Goal: Transaction & Acquisition: Purchase product/service

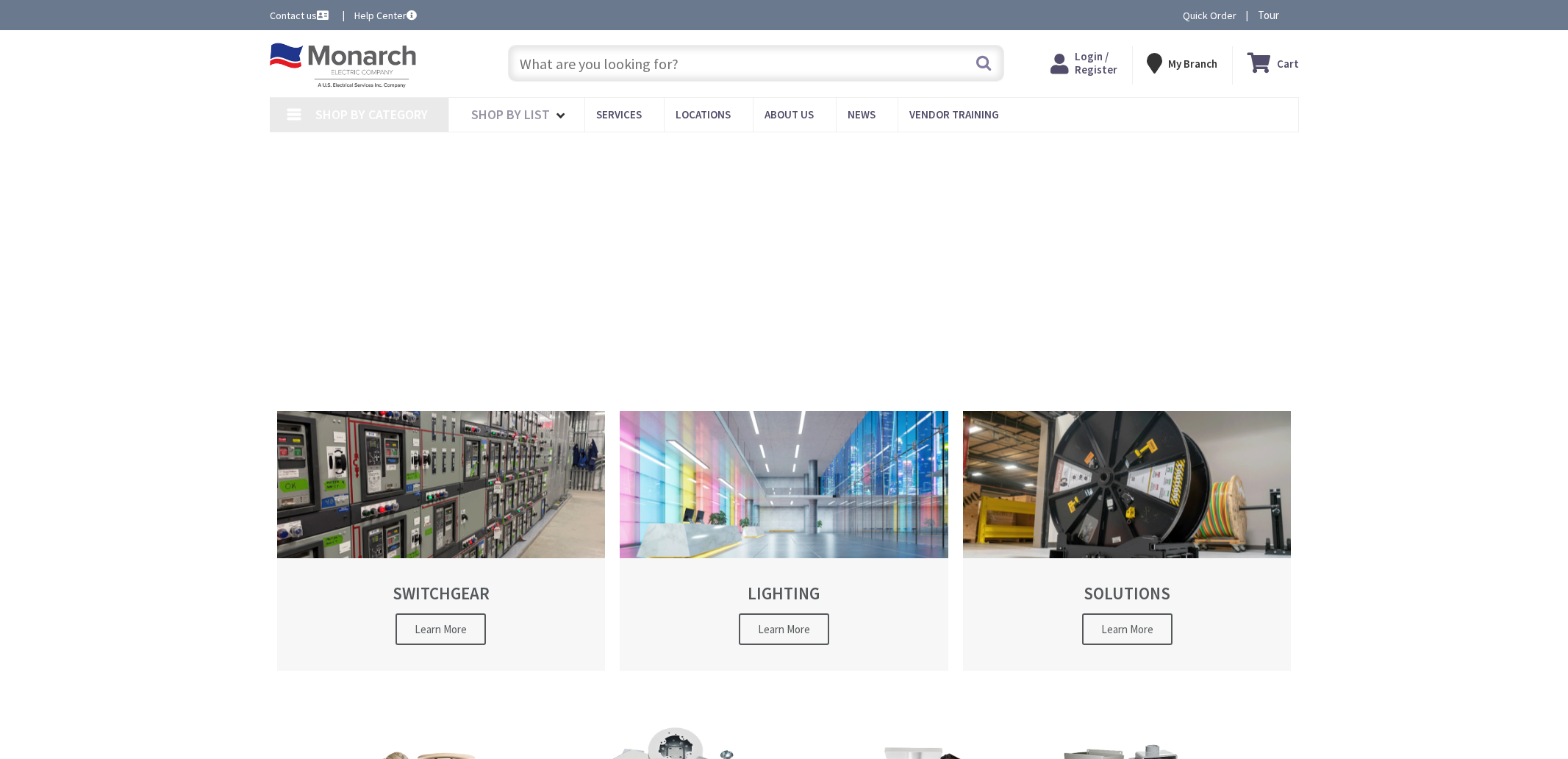
type input "[PERSON_NAME], [GEOGRAPHIC_DATA], [GEOGRAPHIC_DATA]"
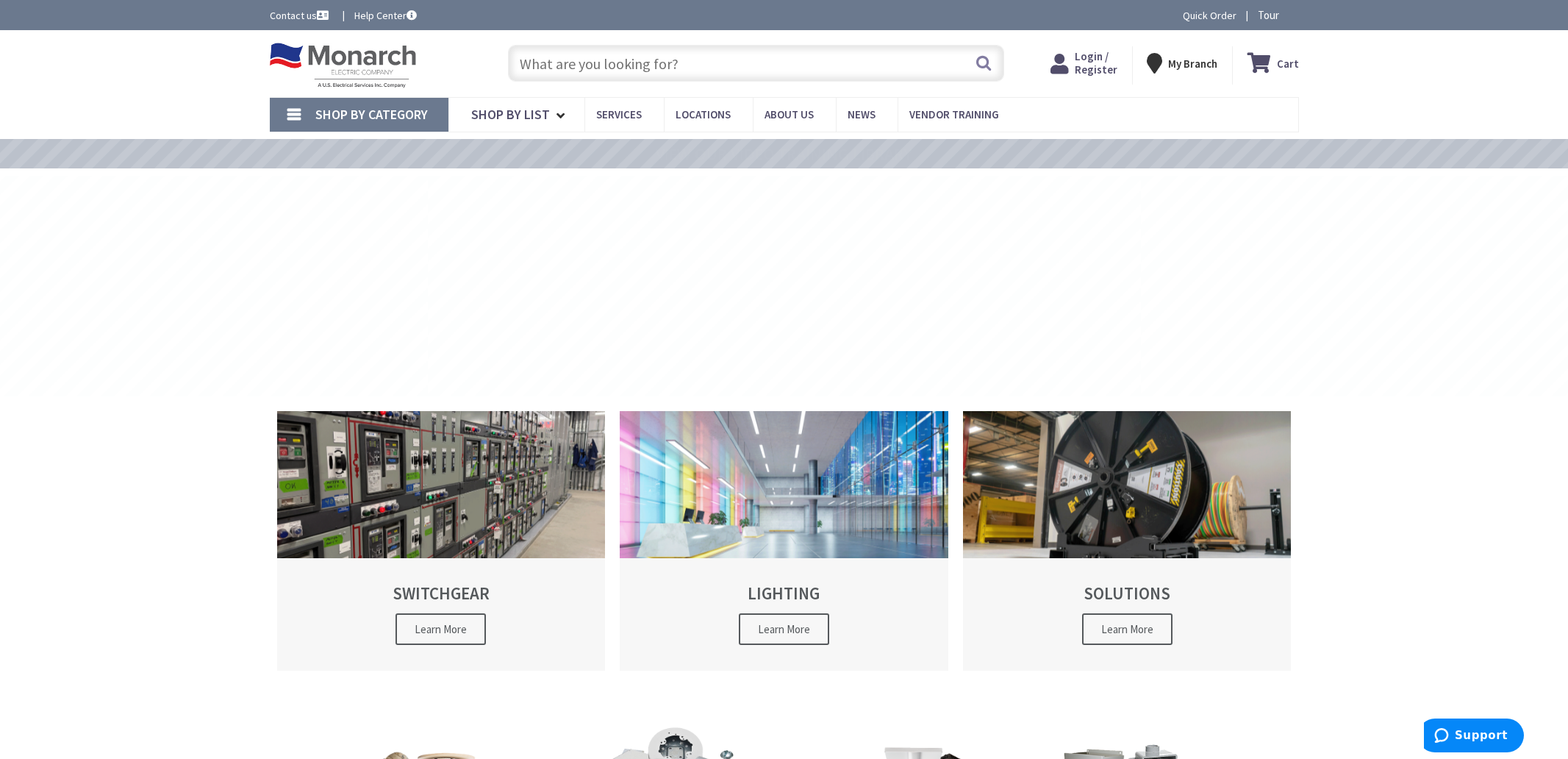
click at [747, 61] on input "text" at bounding box center [756, 63] width 496 height 37
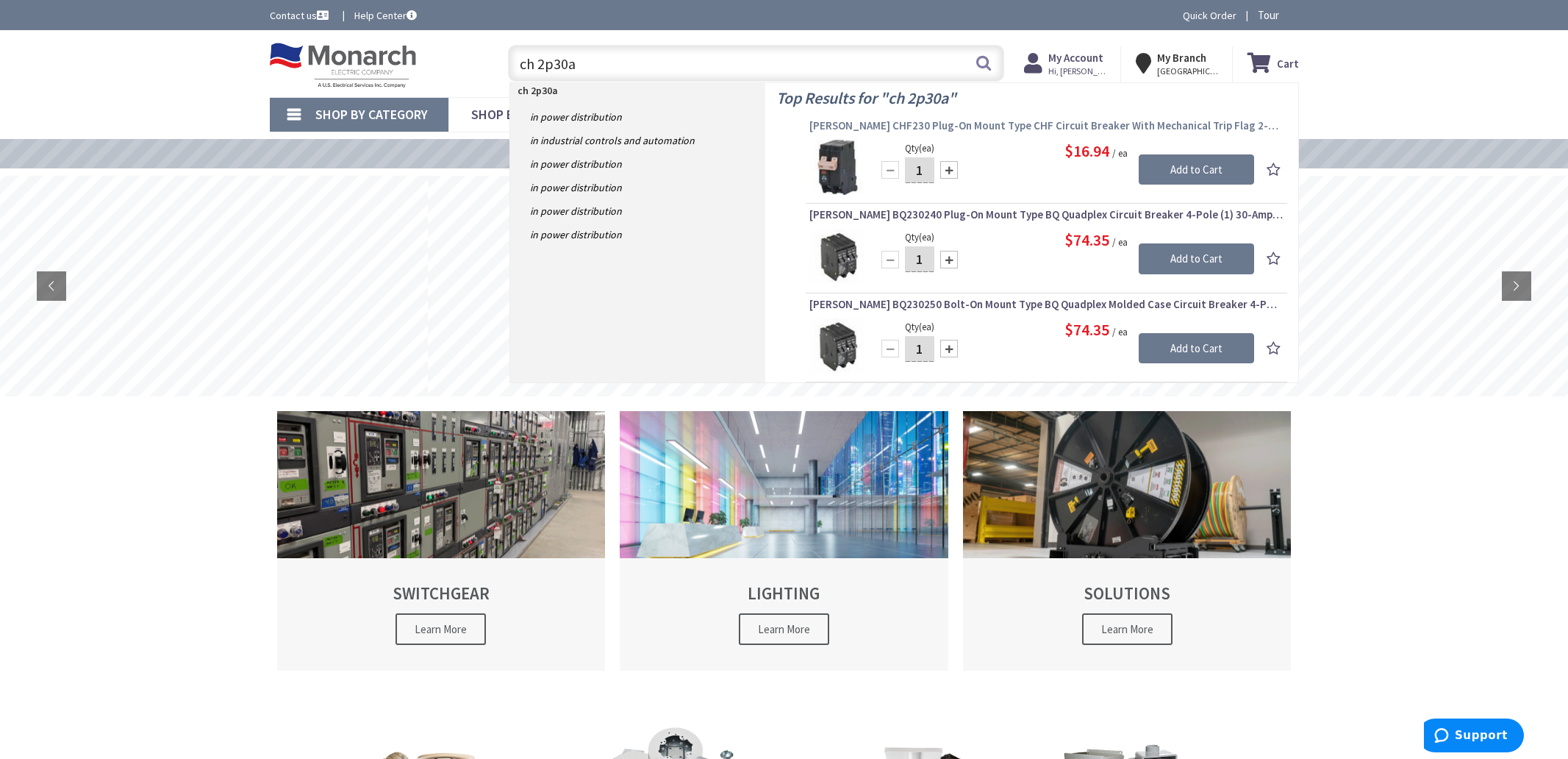
type input "ch 2p30a"
click at [1020, 122] on span "[PERSON_NAME] CHF230 Plug-On Mount Type CHF Circuit Breaker With Mechanical Tri…" at bounding box center [1047, 126] width 474 height 15
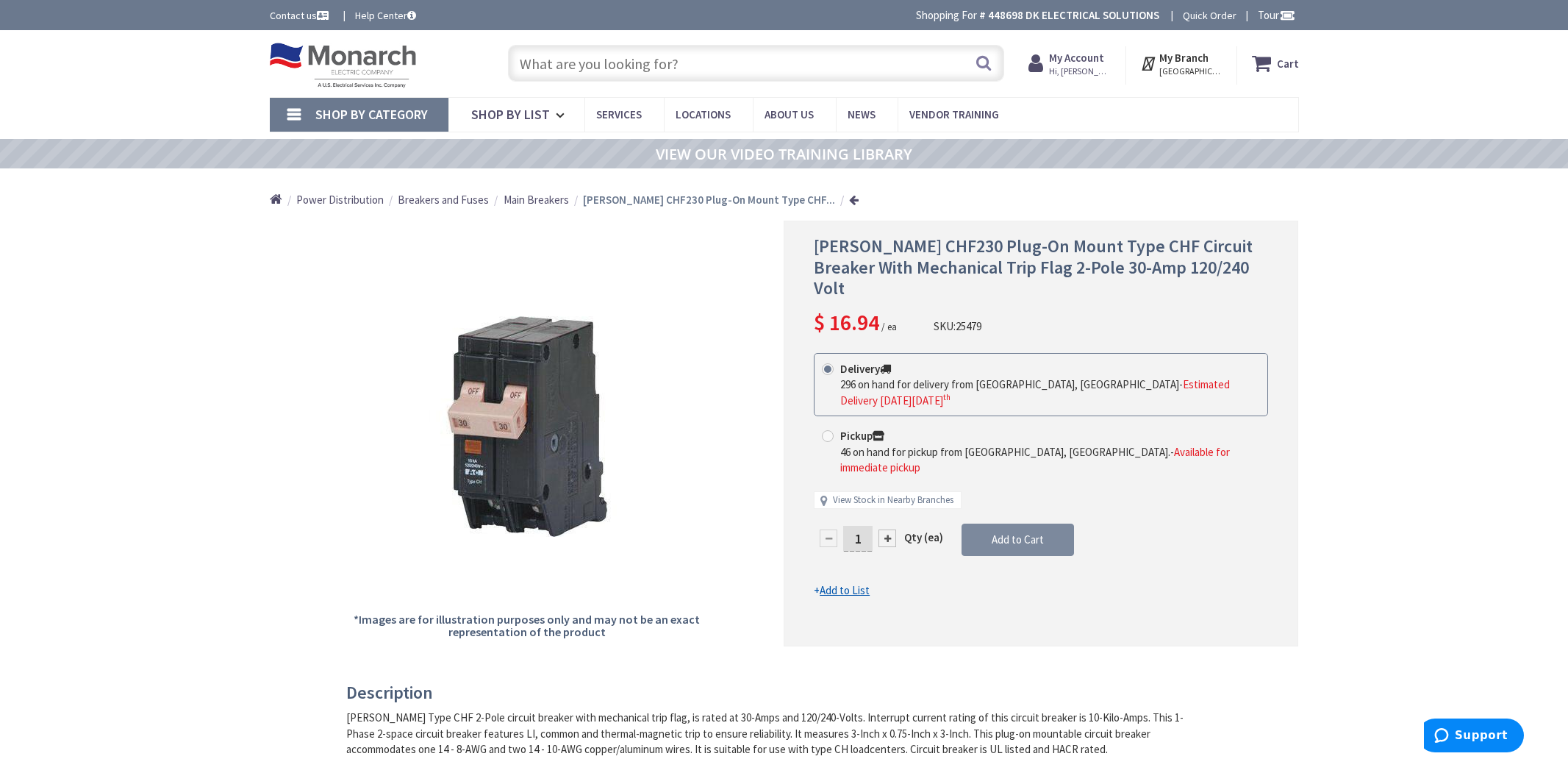
click at [994, 533] on span "Add to Cart" at bounding box center [1018, 539] width 52 height 14
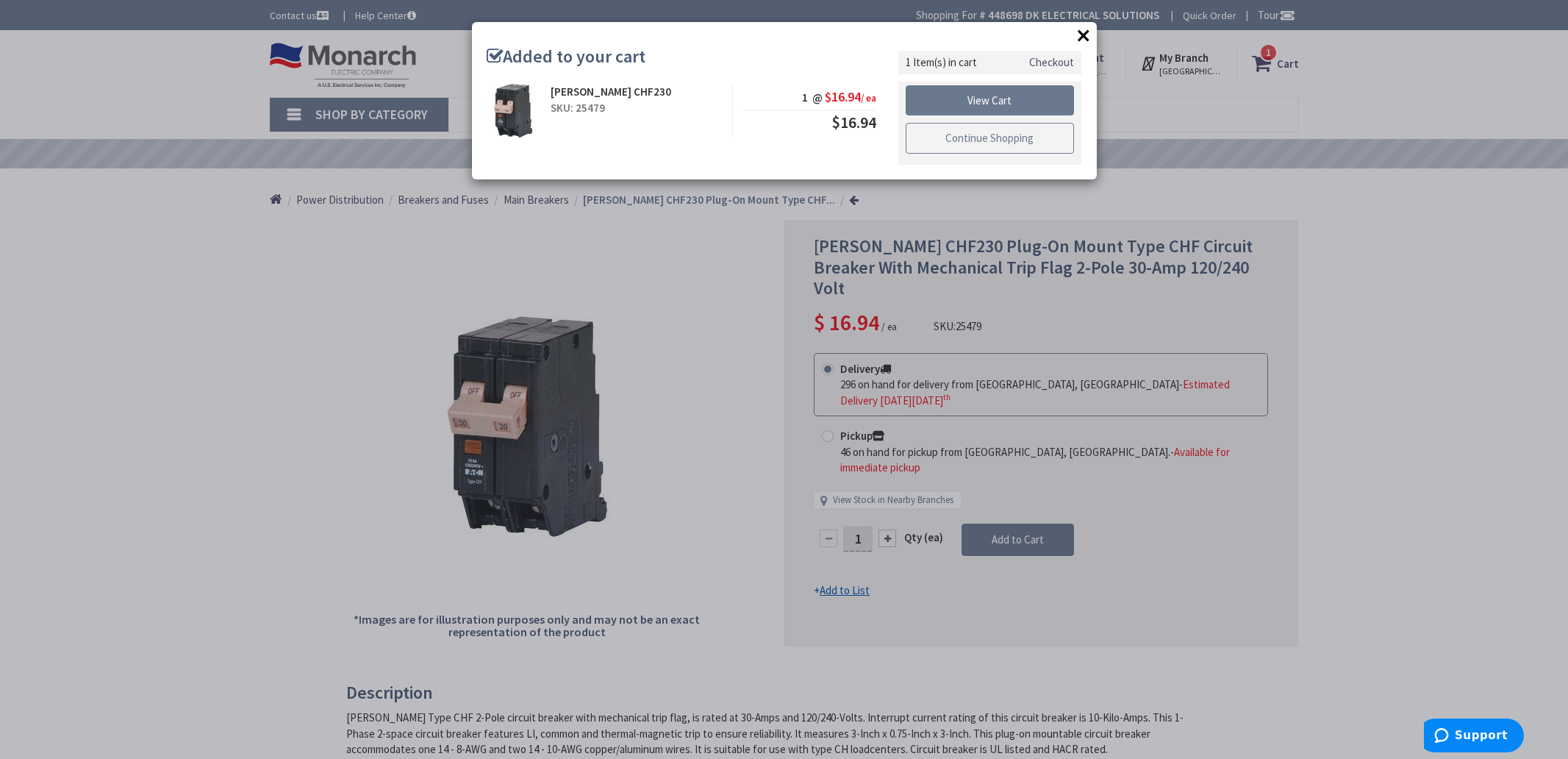
click at [967, 140] on link "Continue Shopping" at bounding box center [990, 137] width 169 height 31
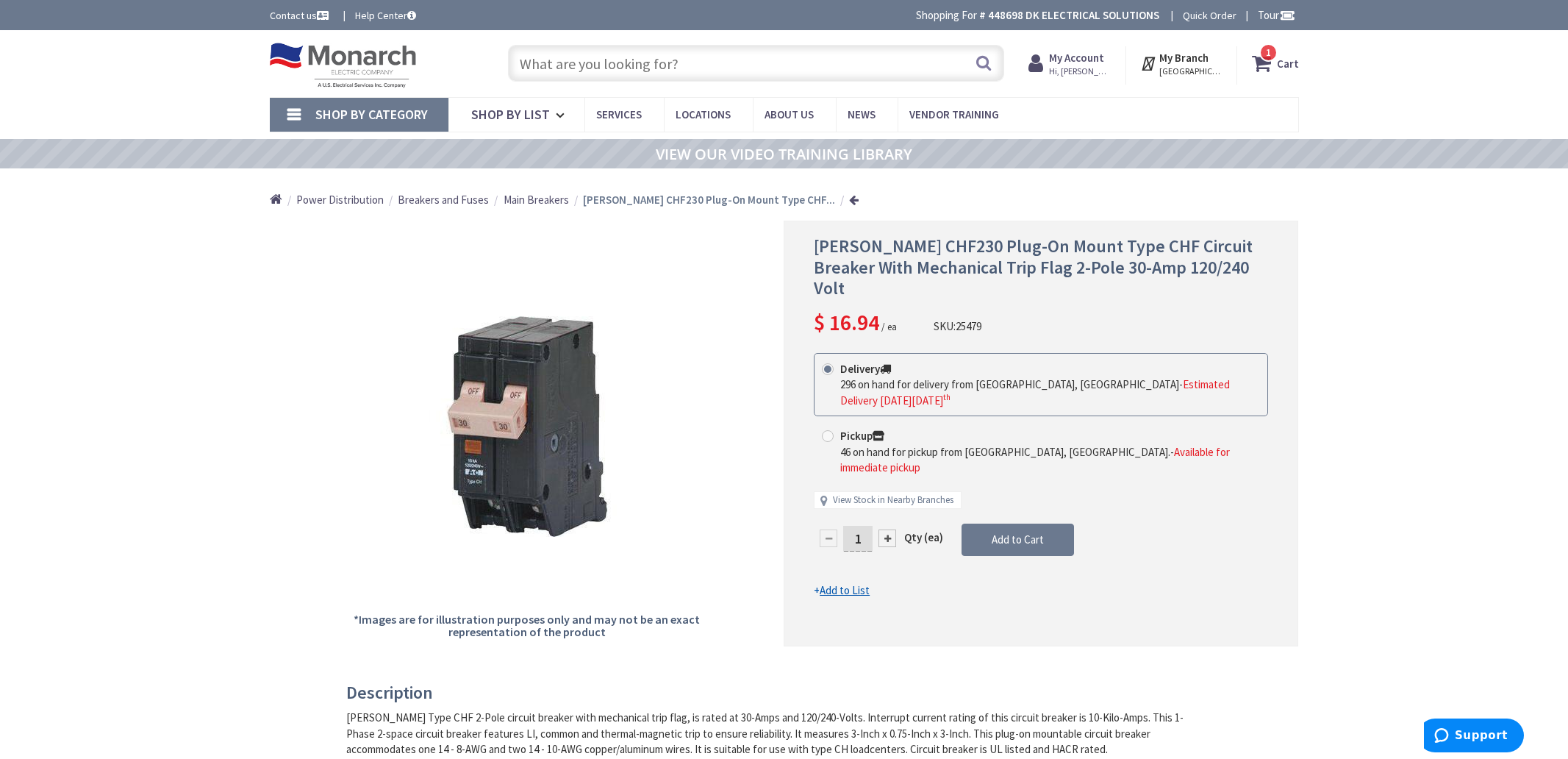
click at [654, 59] on input "text" at bounding box center [756, 63] width 496 height 37
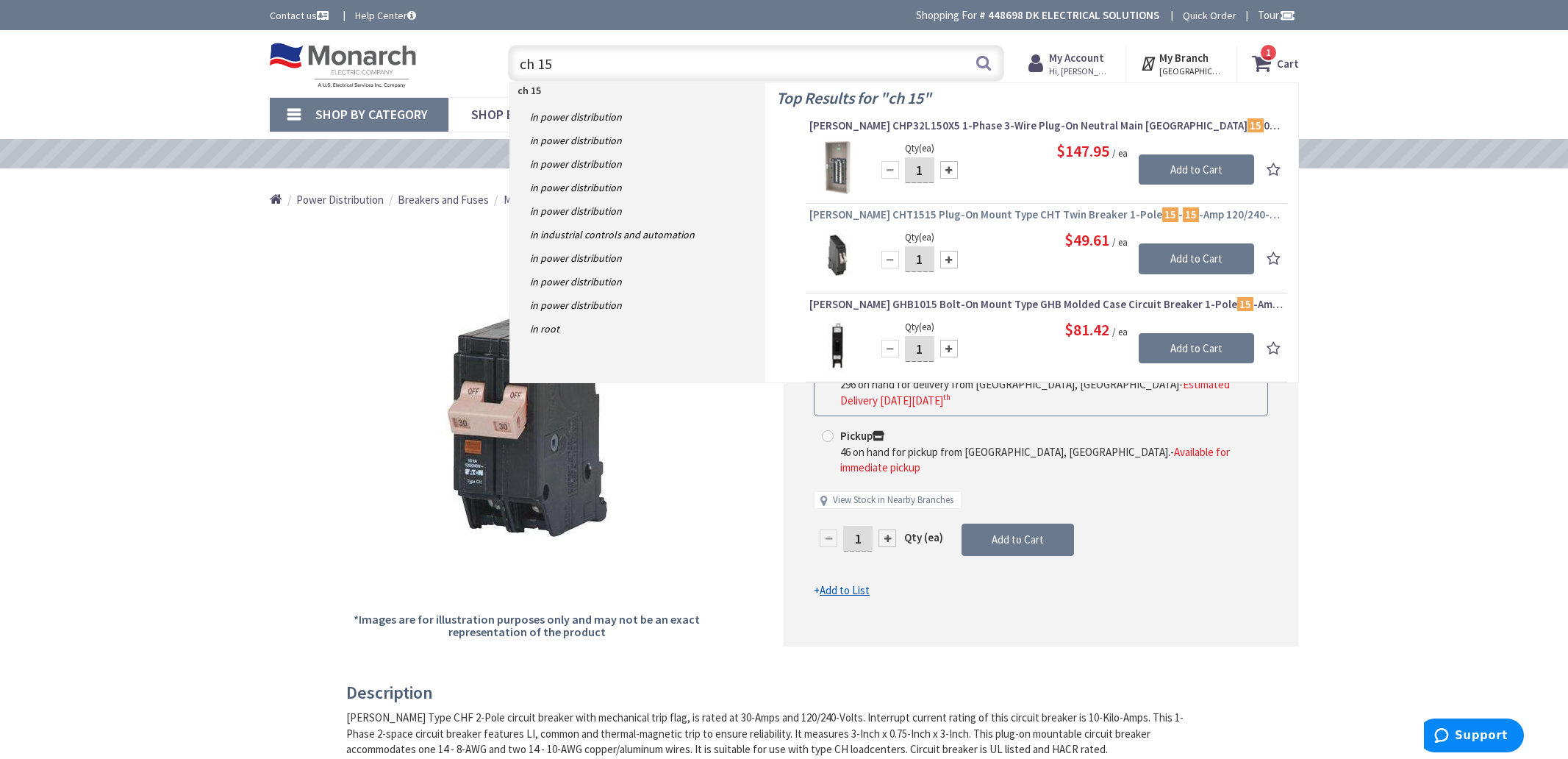
type input "ch 15"
click at [1003, 208] on span "Eaton CHT1515 Plug-On Mount Type CHT Twin Breaker 1-Pole 15 - 15 -Amp 120/240-V…" at bounding box center [1047, 215] width 474 height 15
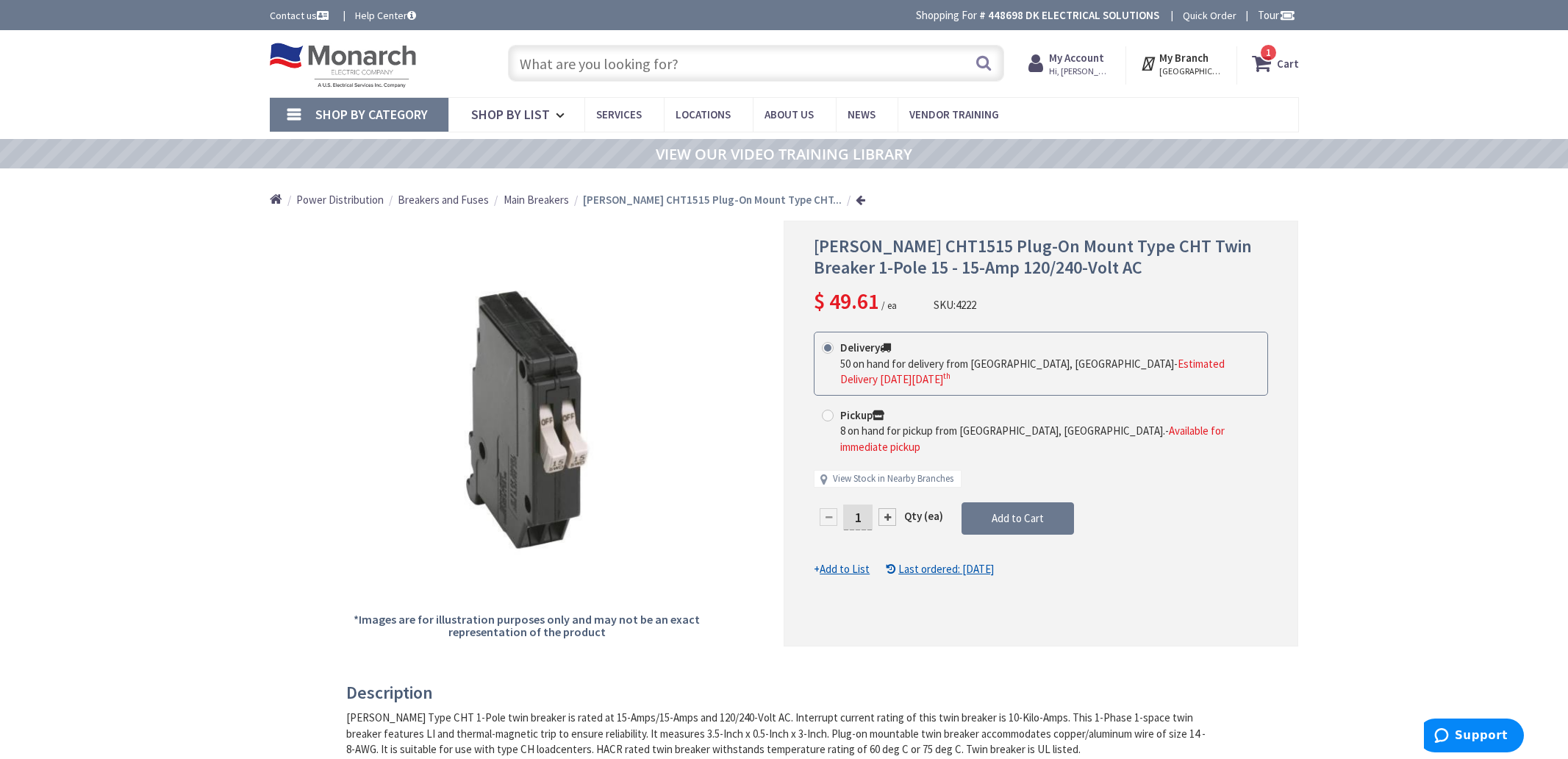
scroll to position [1, 0]
click at [645, 63] on input "text" at bounding box center [756, 62] width 496 height 37
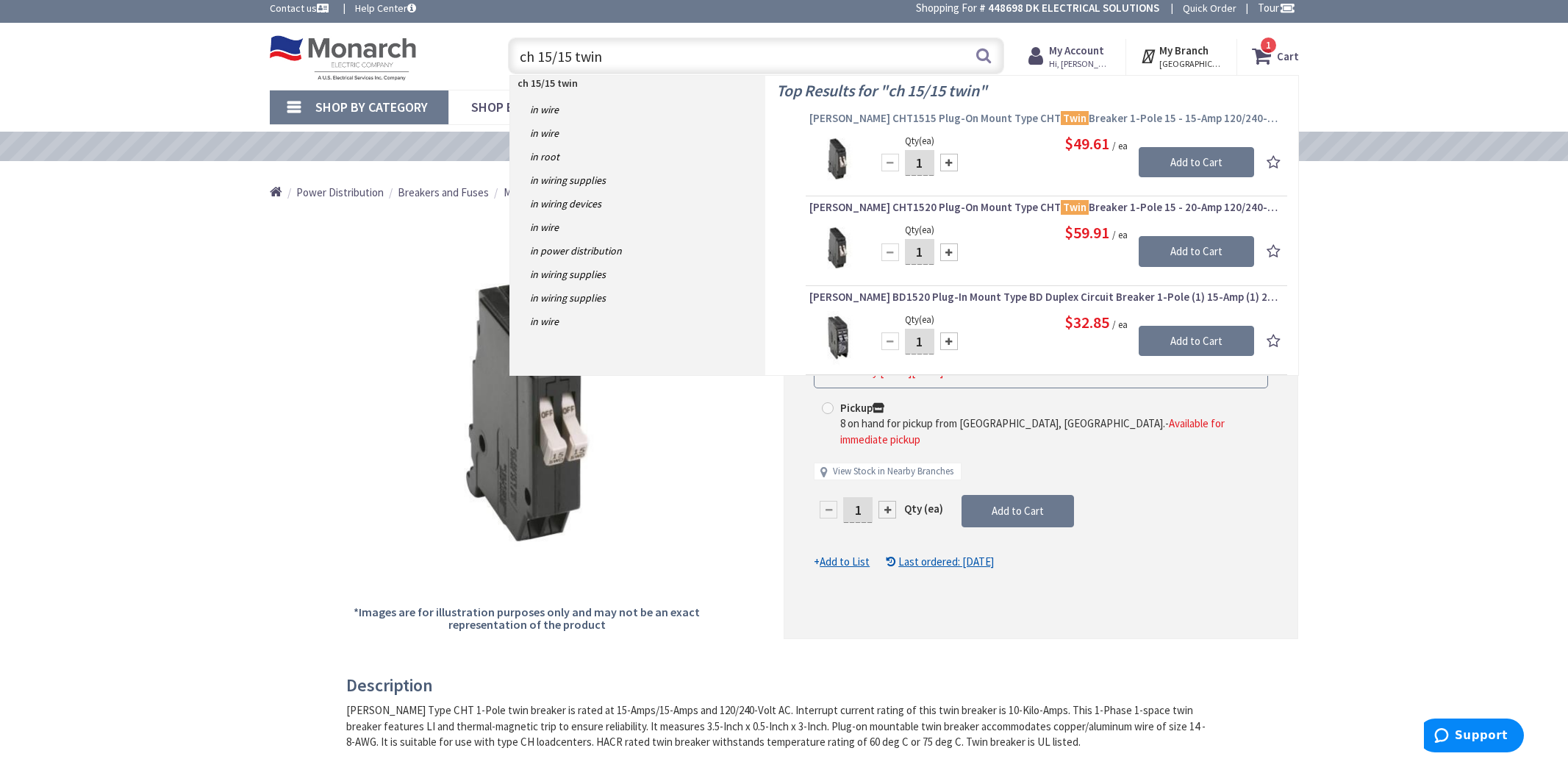
scroll to position [1, 0]
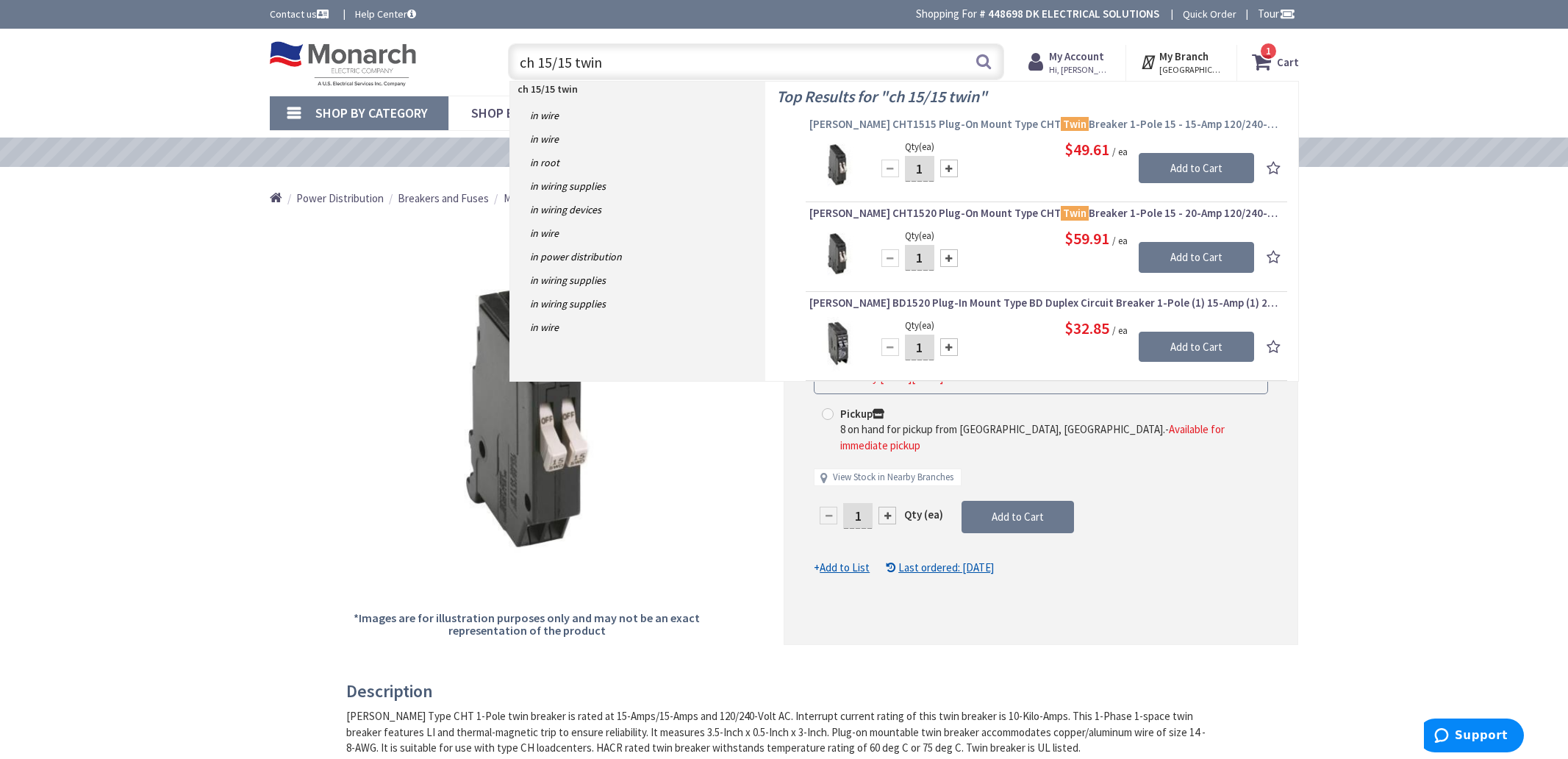
type input "ch 15/15 twin"
click at [1052, 124] on span "Eaton CHT1515 Plug-On Mount Type CHT Twin Breaker 1-Pole 15 - 15-Amp 120/240-Vo…" at bounding box center [1047, 124] width 474 height 15
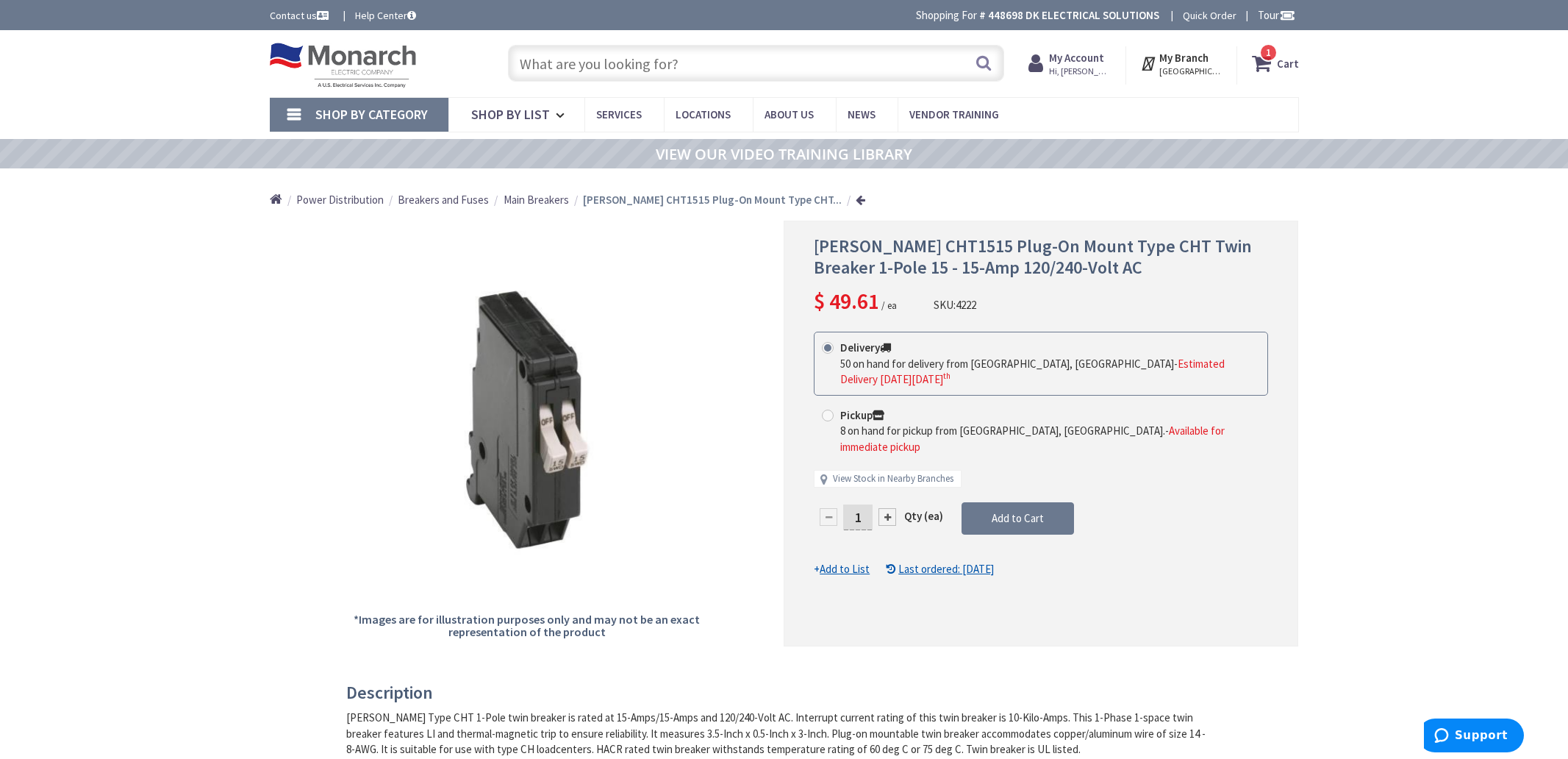
click at [882, 508] on div at bounding box center [887, 517] width 18 height 18
type input "2"
click at [992, 511] on span "Add to Cart" at bounding box center [1018, 518] width 52 height 14
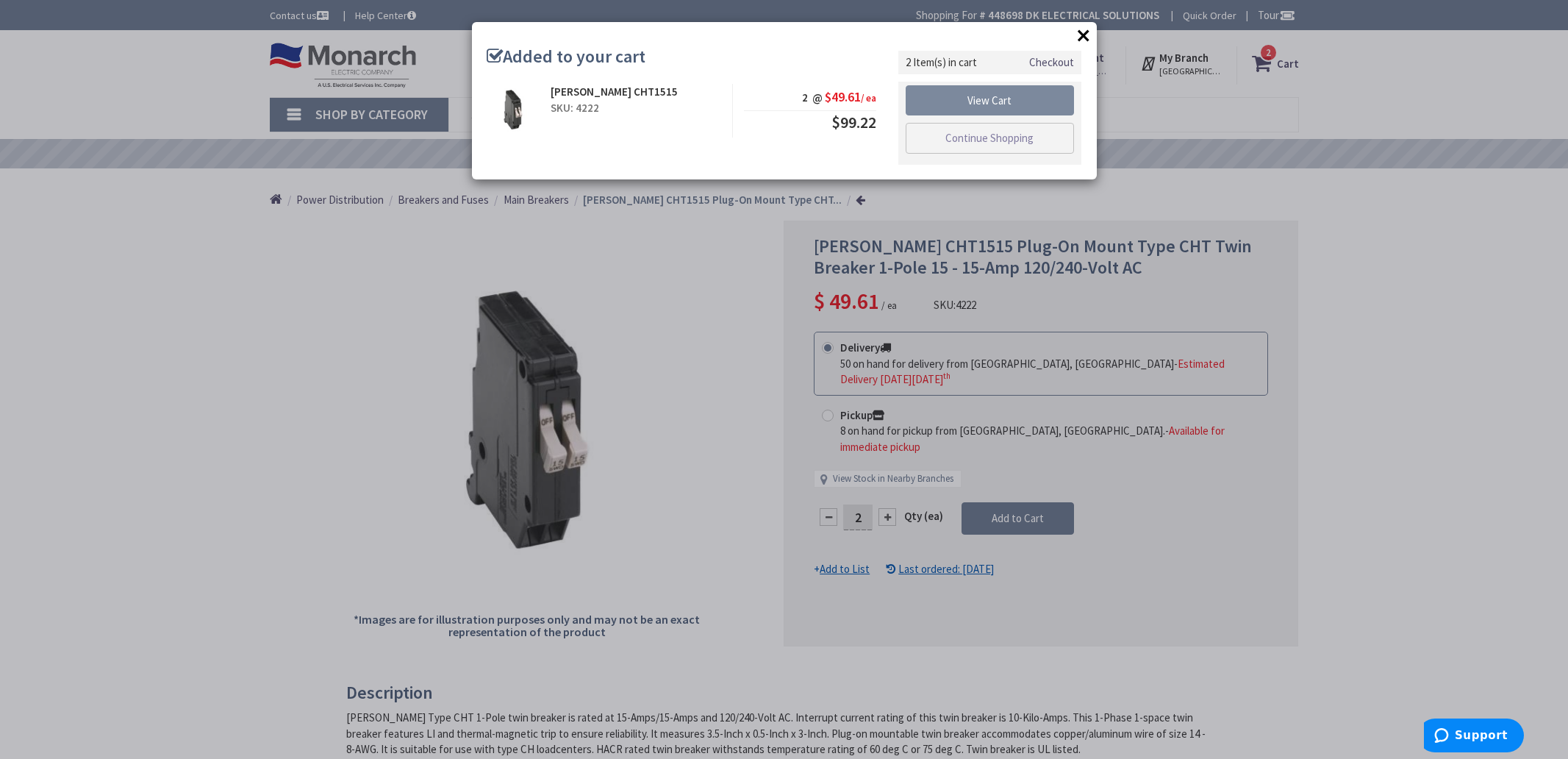
click at [1002, 103] on link "View Cart" at bounding box center [990, 100] width 169 height 31
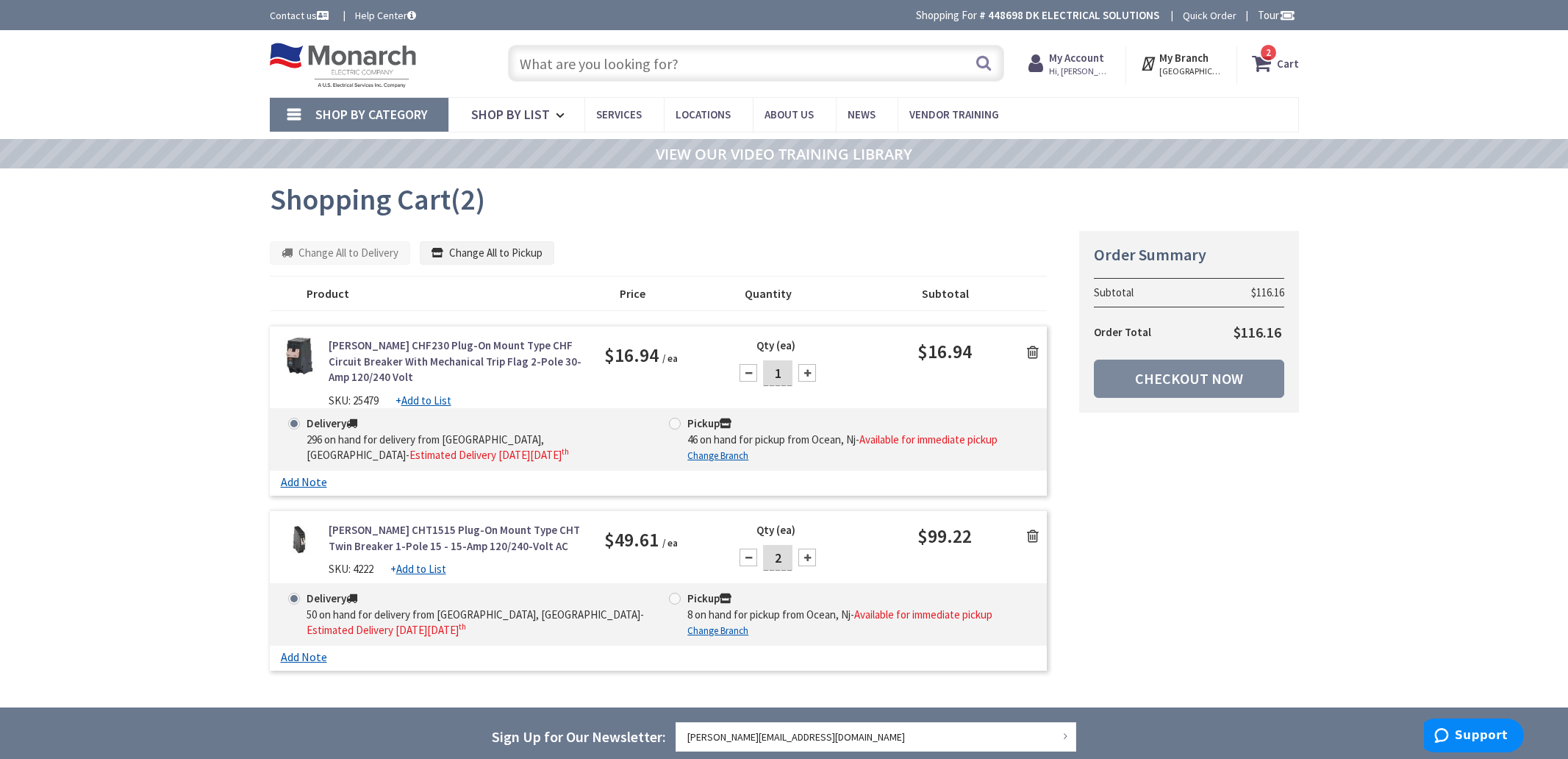
click at [1166, 375] on link "Checkout Now" at bounding box center [1189, 378] width 190 height 38
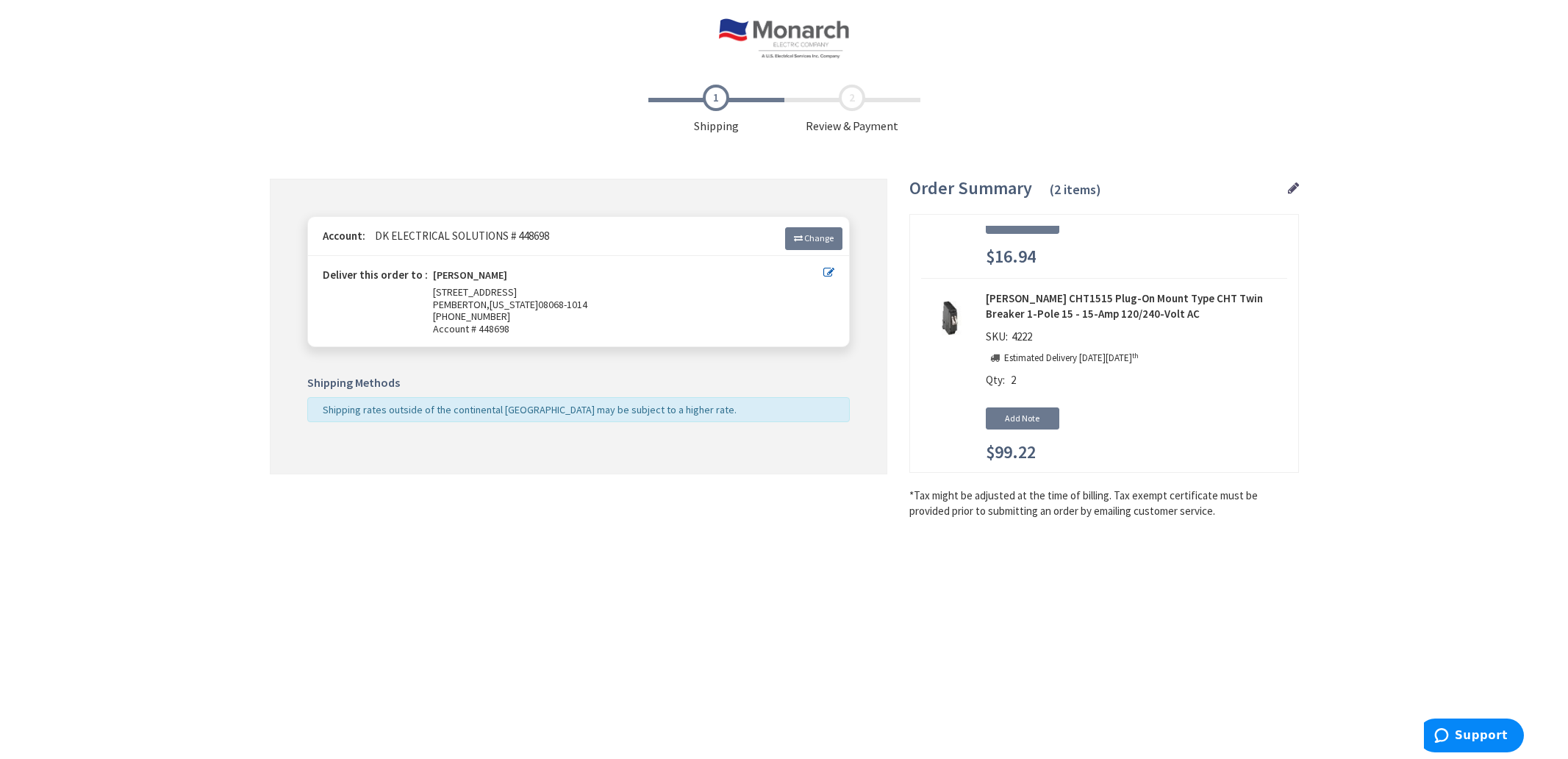
scroll to position [158, 0]
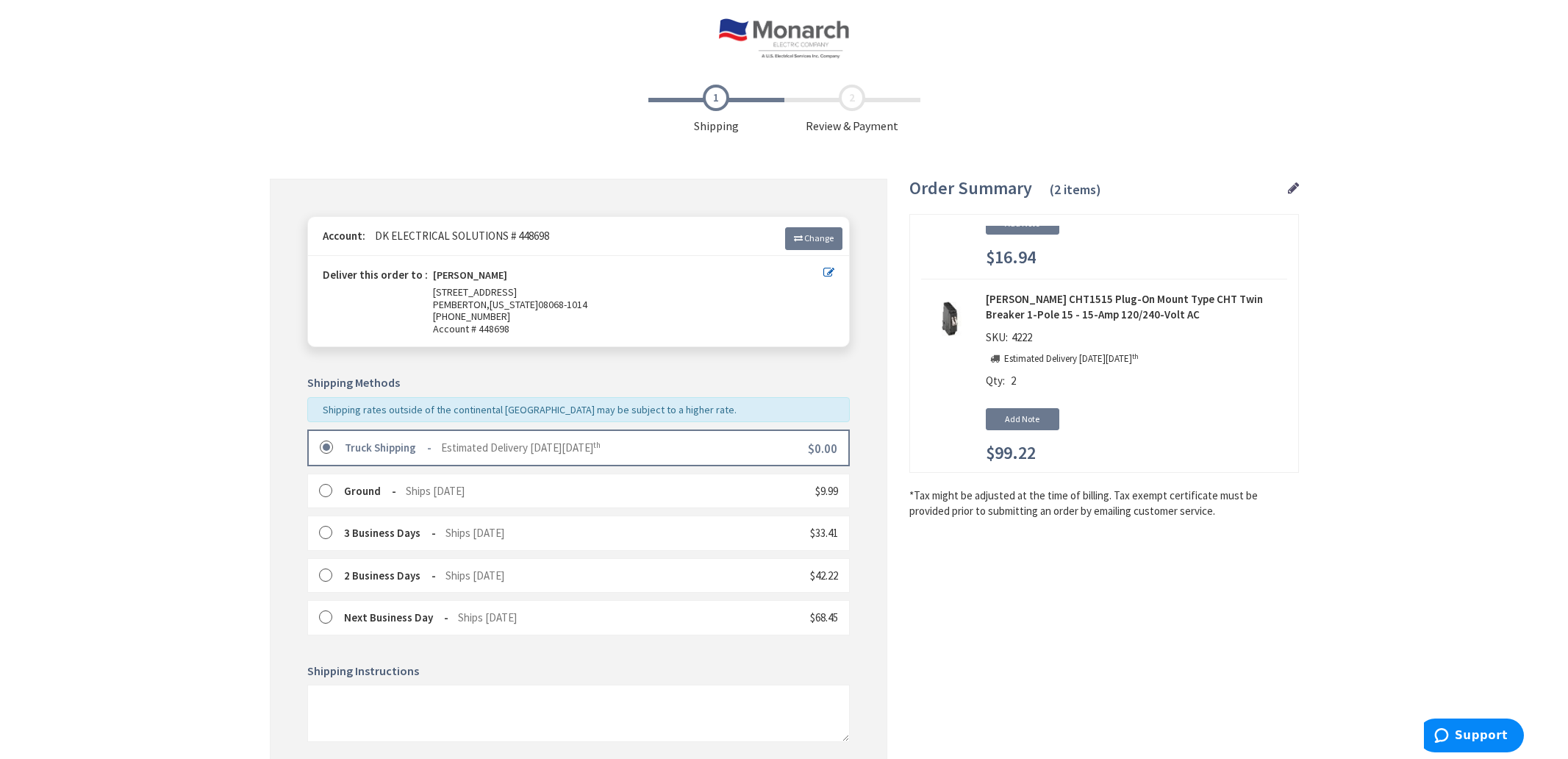
click at [350, 442] on 21_truck "Truck Shipping" at bounding box center [388, 447] width 87 height 14
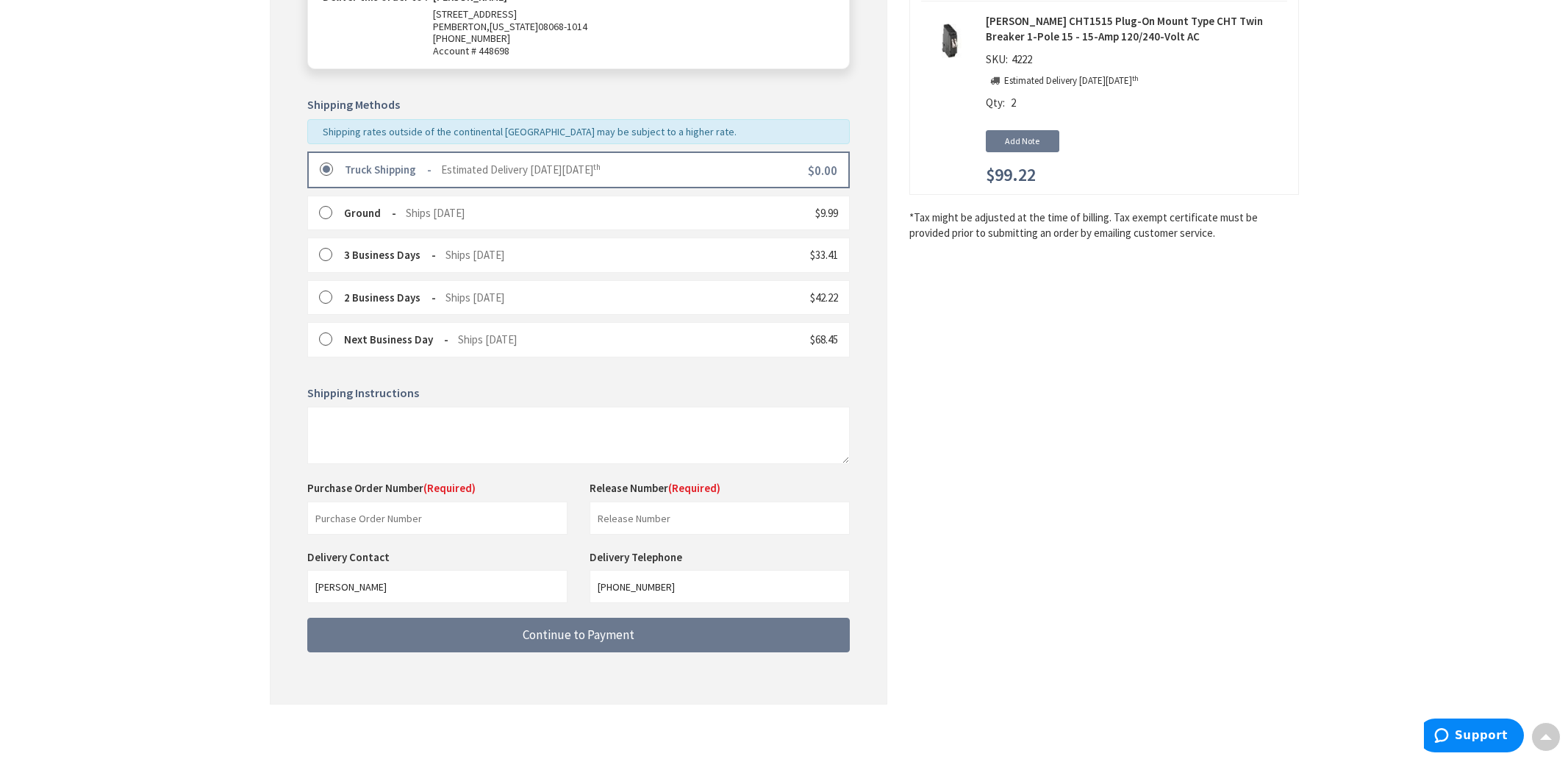
scroll to position [277, 0]
click at [439, 523] on input "text" at bounding box center [437, 518] width 260 height 33
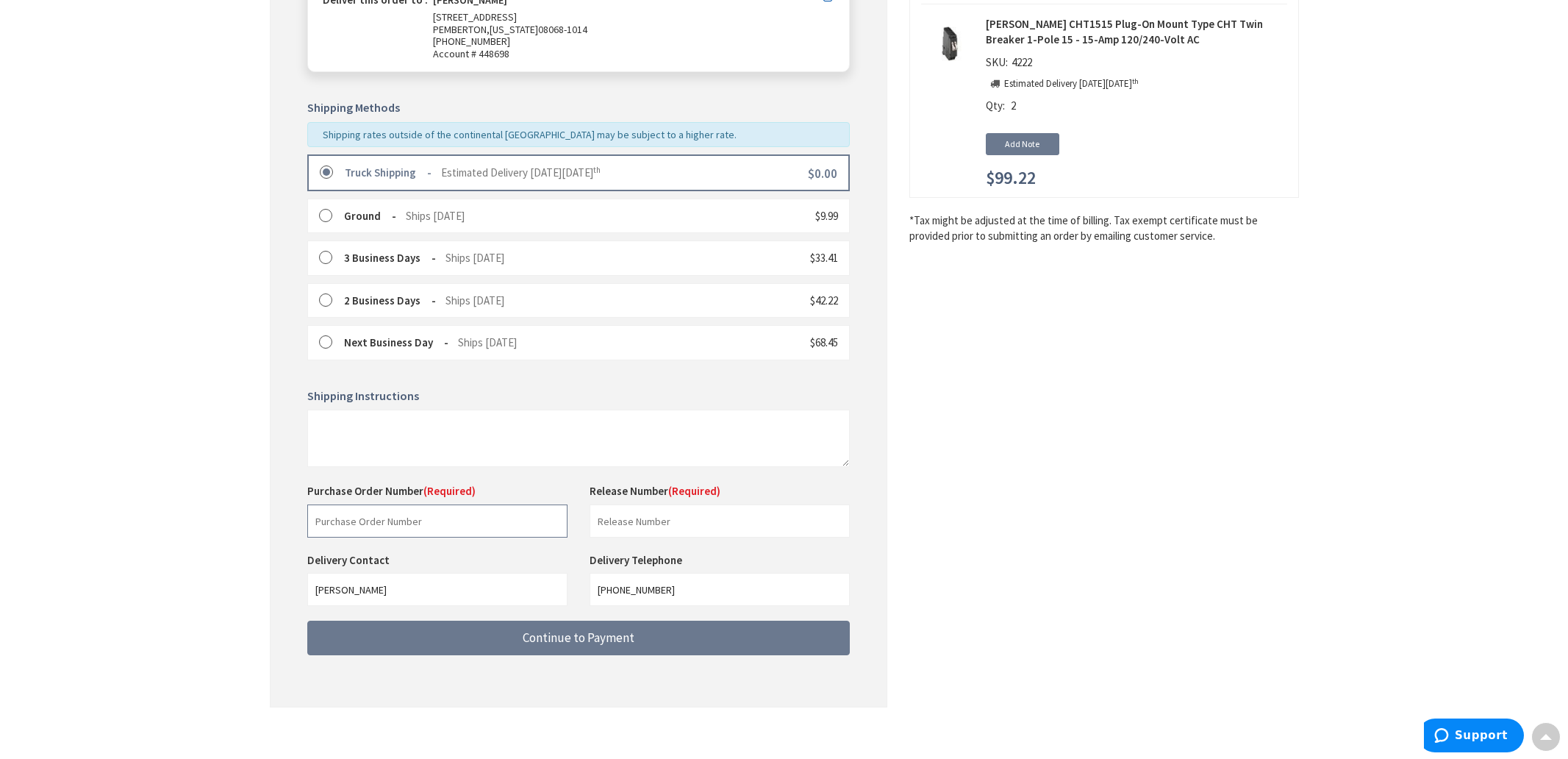
scroll to position [272, 0]
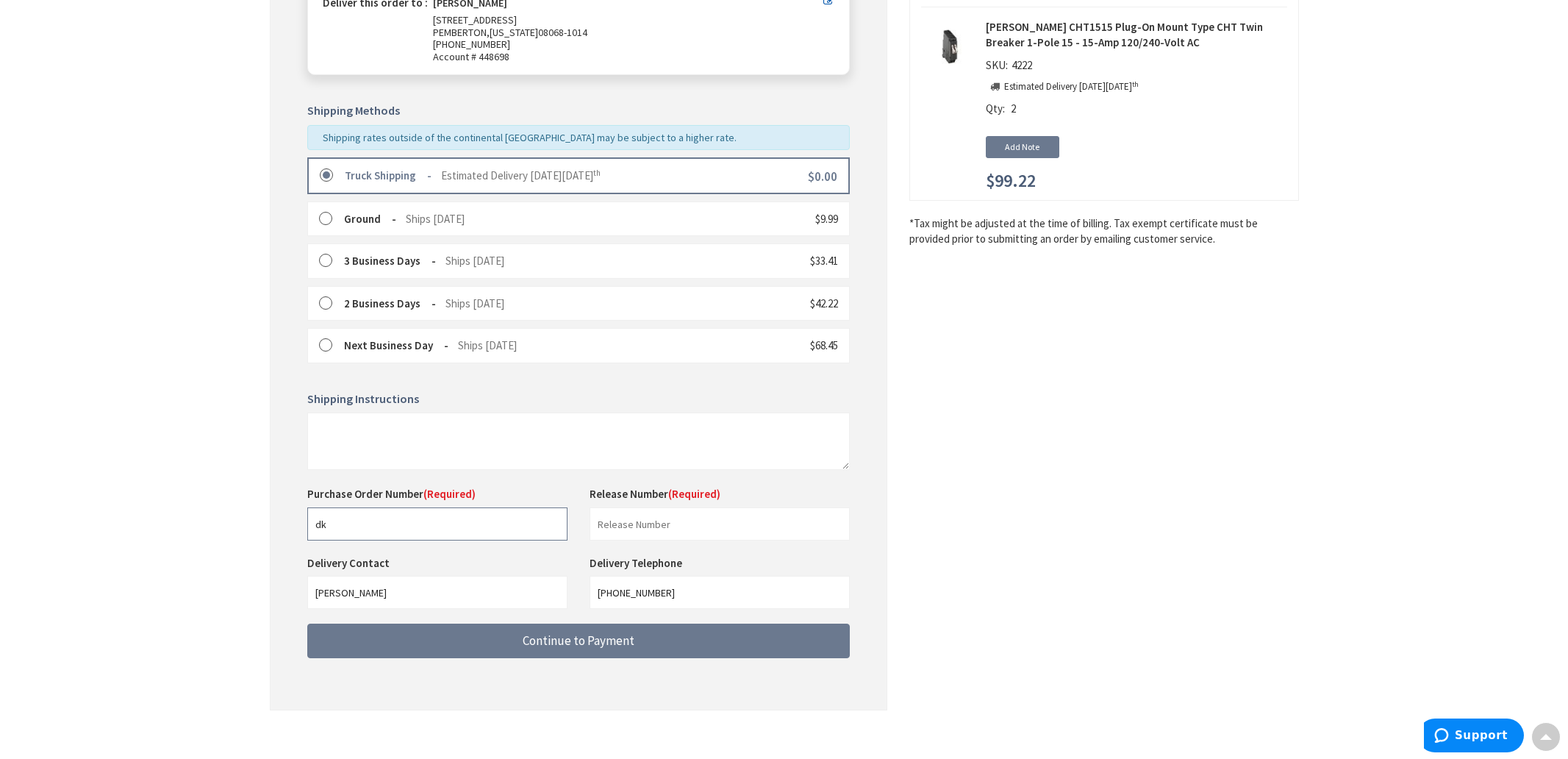
type input "dk"
click at [682, 522] on input "text" at bounding box center [719, 524] width 260 height 33
type input "Dk work shop"
click at [394, 515] on input "dk" at bounding box center [437, 524] width 260 height 33
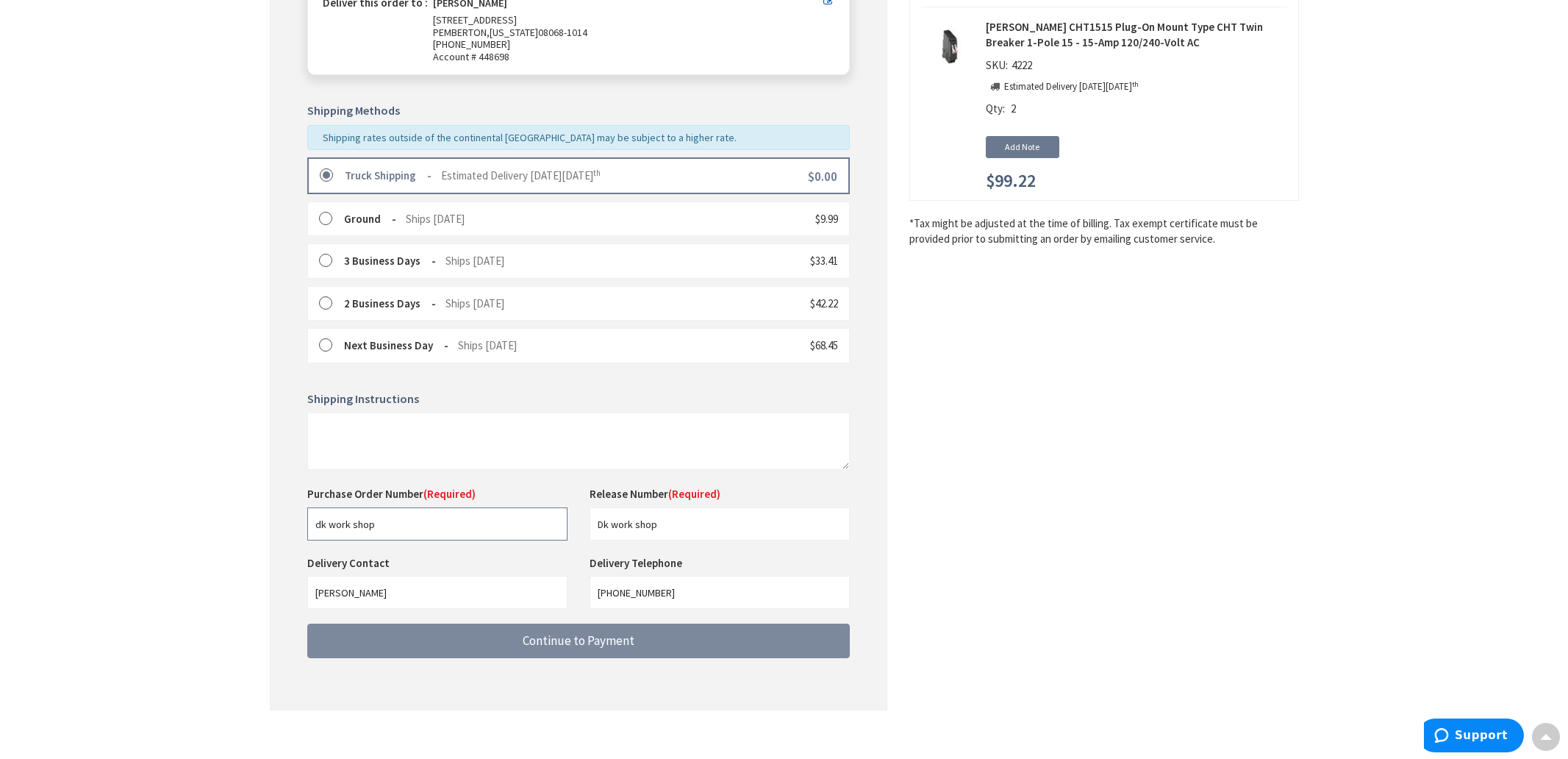
type input "dk work shop"
click at [577, 636] on span "Continue to Payment" at bounding box center [579, 640] width 112 height 16
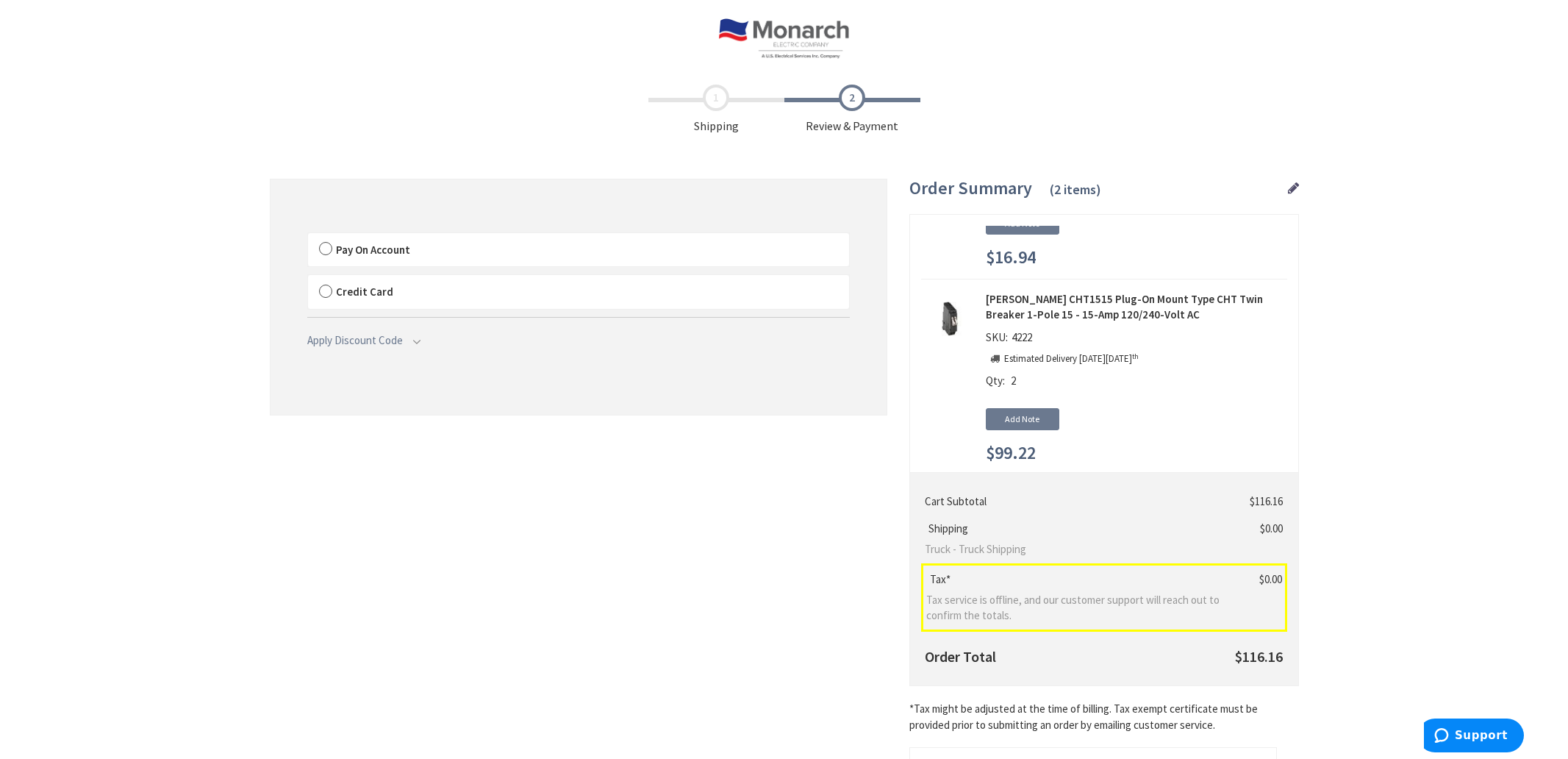
click at [356, 251] on span "Pay On Account" at bounding box center [373, 250] width 74 height 14
click at [308, 236] on input "Pay On Account" at bounding box center [308, 236] width 0 height 0
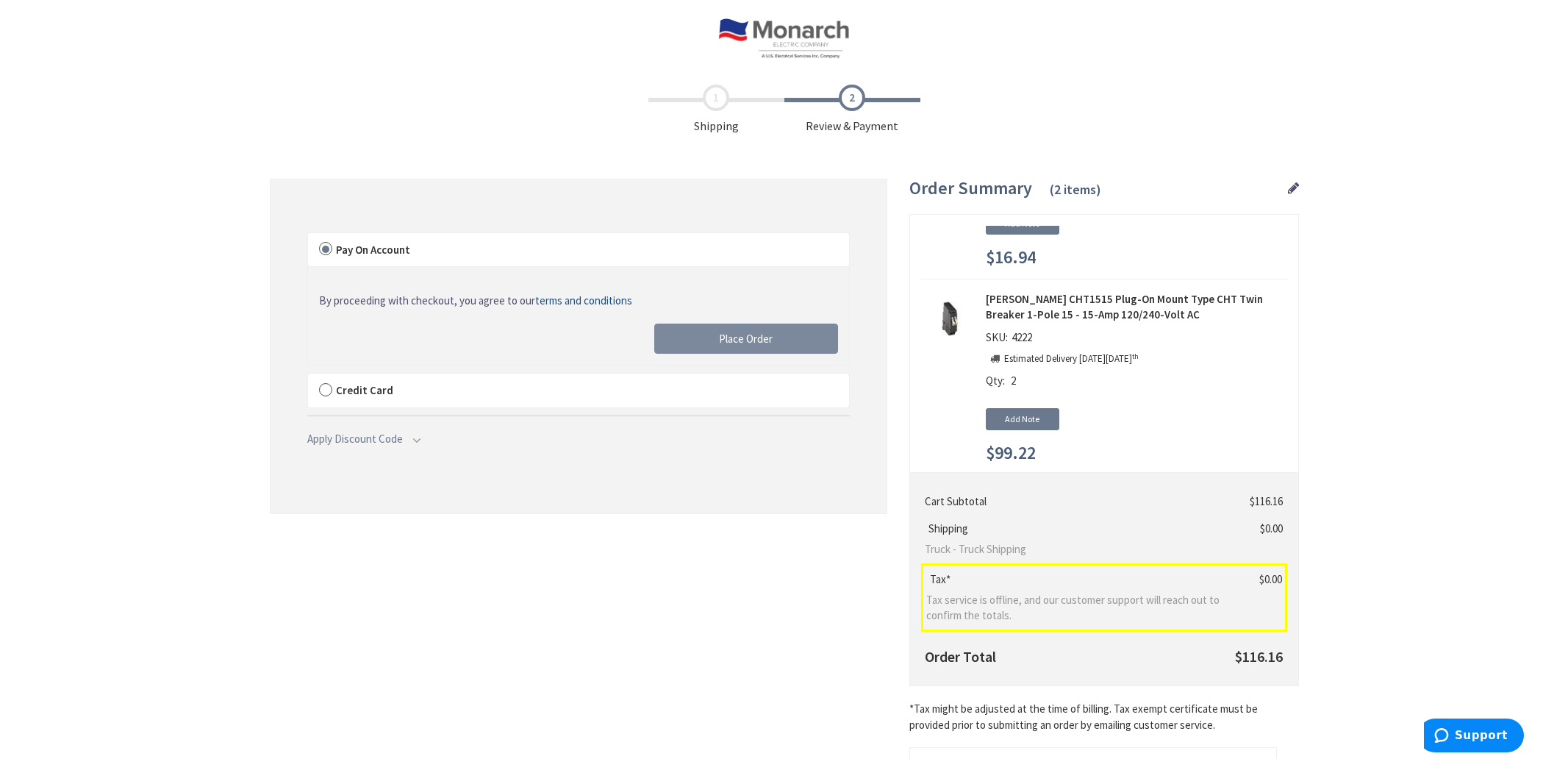
click at [746, 334] on span "Place Order" at bounding box center [746, 338] width 54 height 14
